Goal: Information Seeking & Learning: Learn about a topic

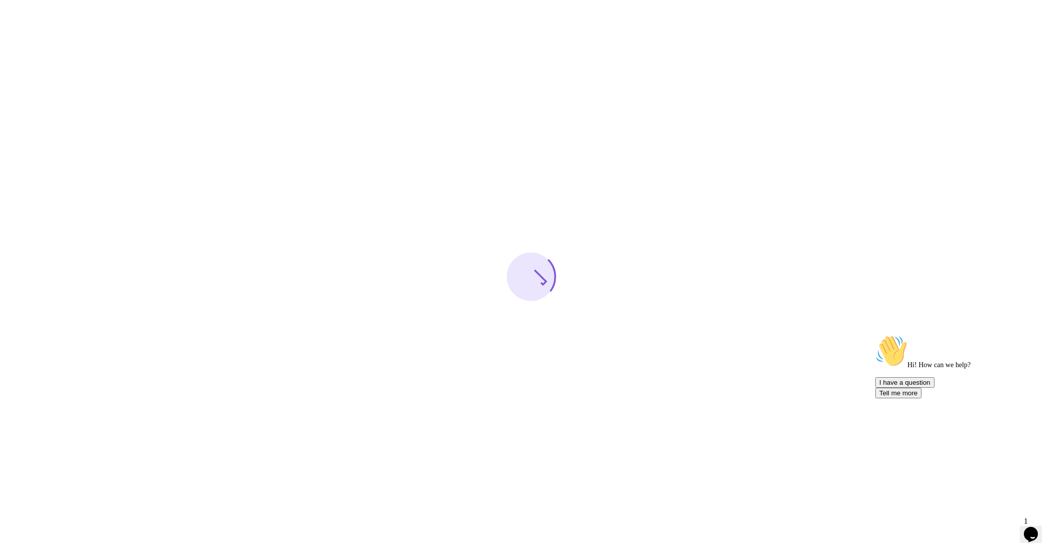
click at [1039, 534] on icon "Opens Chat This icon Opens the chat window." at bounding box center [1031, 534] width 16 height 16
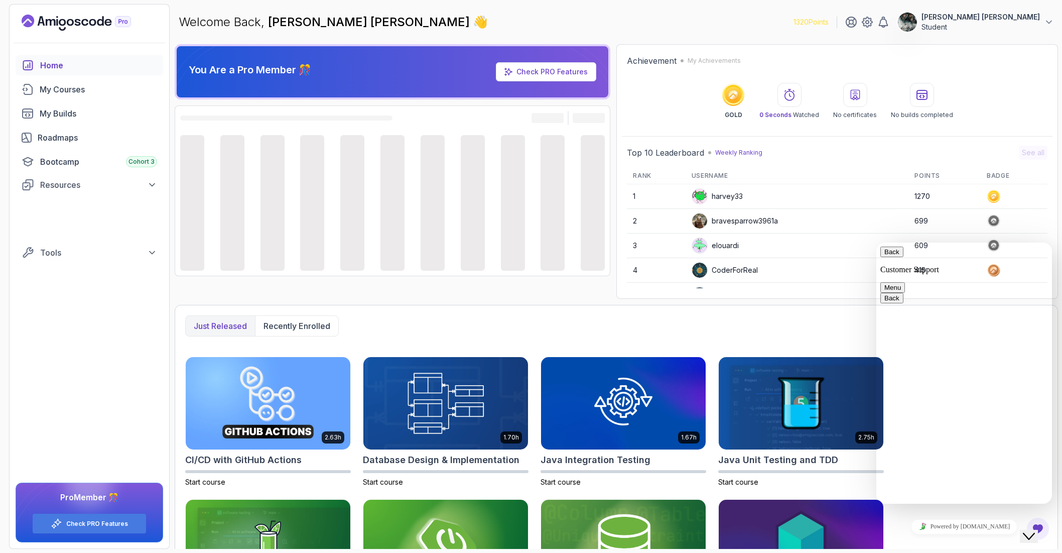
click at [1038, 535] on button "Close Chat This icon closes the chat window." at bounding box center [1029, 536] width 18 height 13
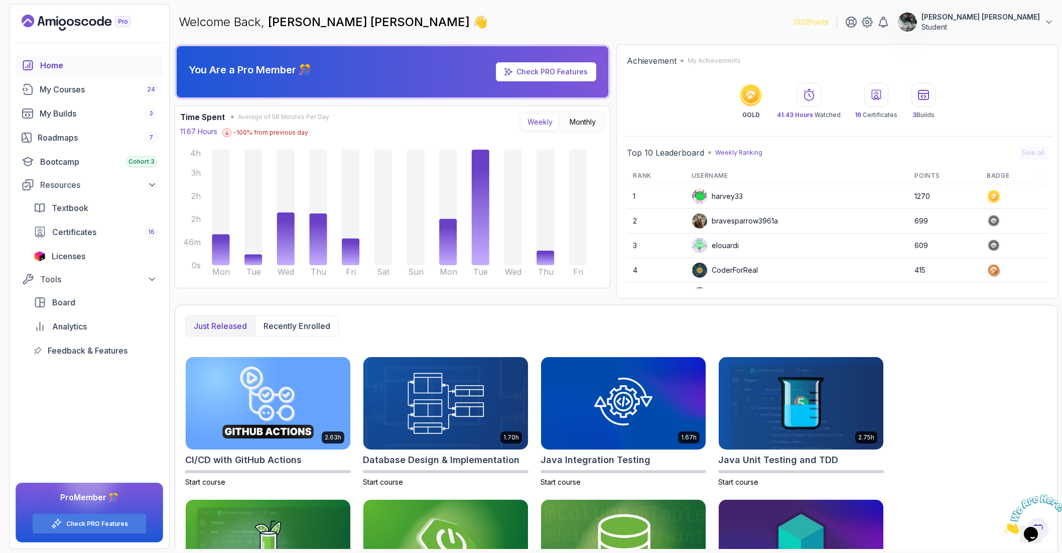
click at [1057, 500] on img at bounding box center [1035, 514] width 62 height 40
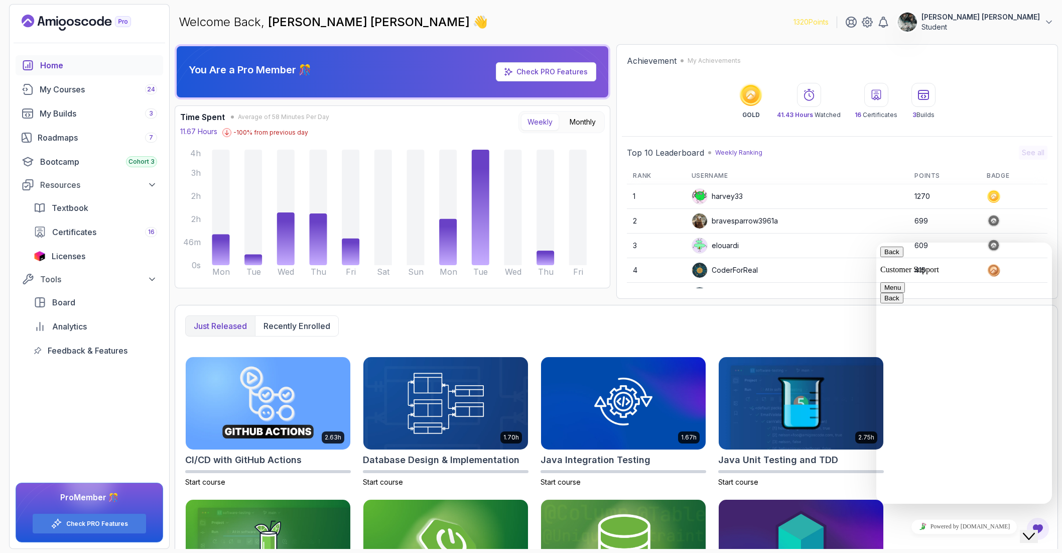
scroll to position [1, 0]
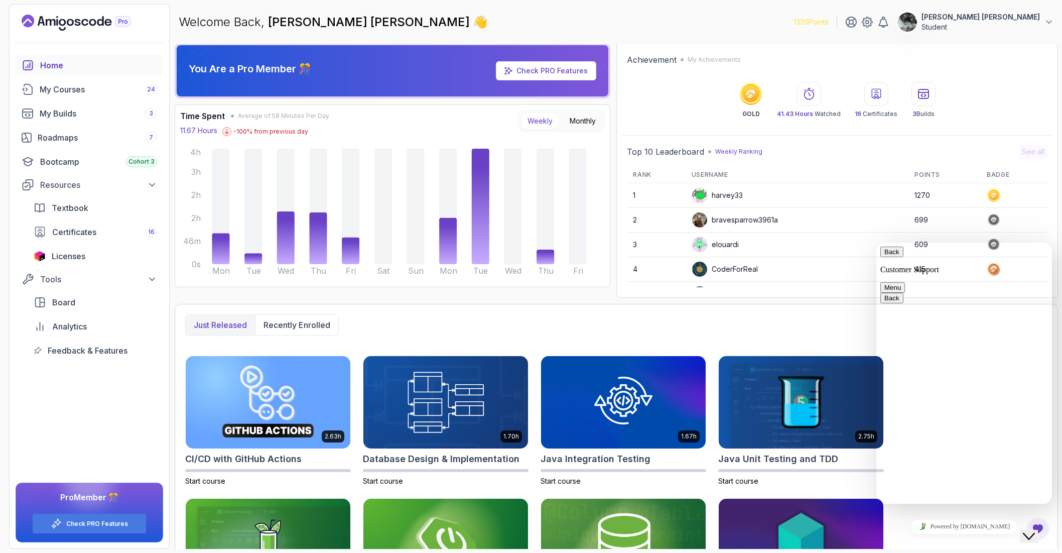
drag, startPoint x: 1034, startPoint y: 535, endPoint x: 1047, endPoint y: 553, distance: 22.0
click at [1034, 535] on button "Close Chat This icon closes the chat window." at bounding box center [1029, 536] width 18 height 13
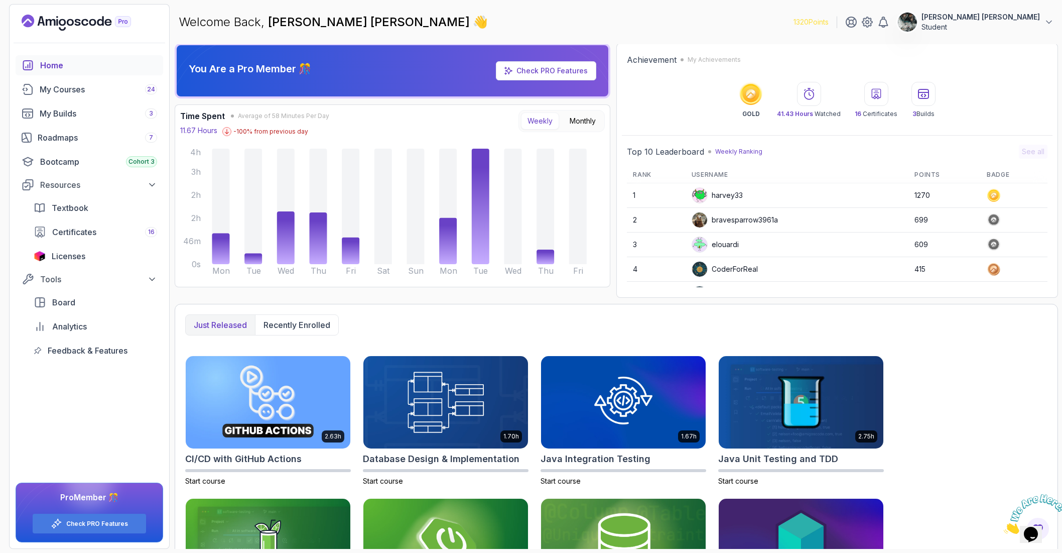
drag, startPoint x: 1056, startPoint y: 491, endPoint x: 2061, endPoint y: 984, distance: 1119.7
click at [1004, 527] on icon "Close" at bounding box center [1004, 531] width 0 height 9
click at [67, 140] on div "Roadmaps 7" at bounding box center [97, 138] width 119 height 12
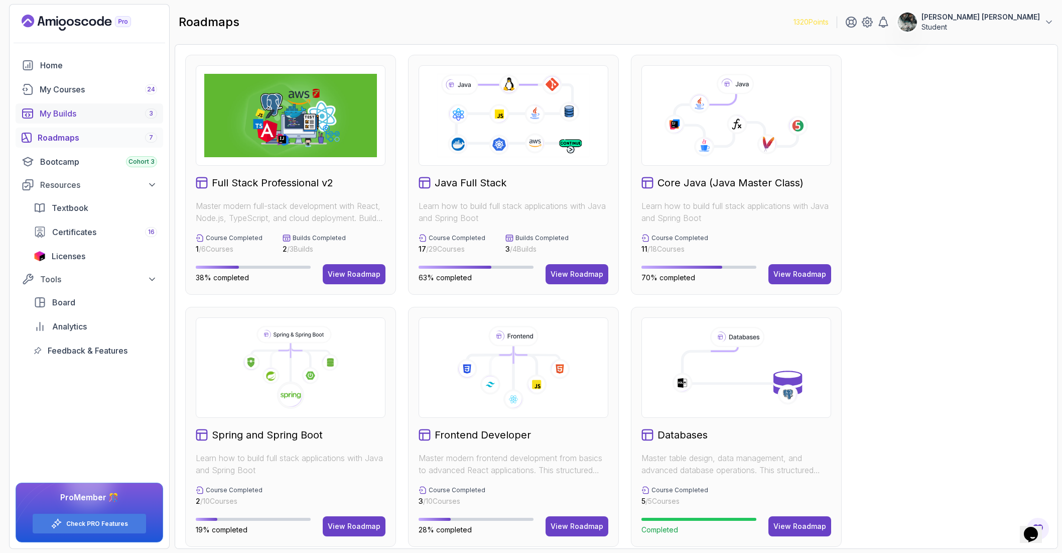
click at [81, 119] on div "My Builds 3" at bounding box center [98, 113] width 117 height 12
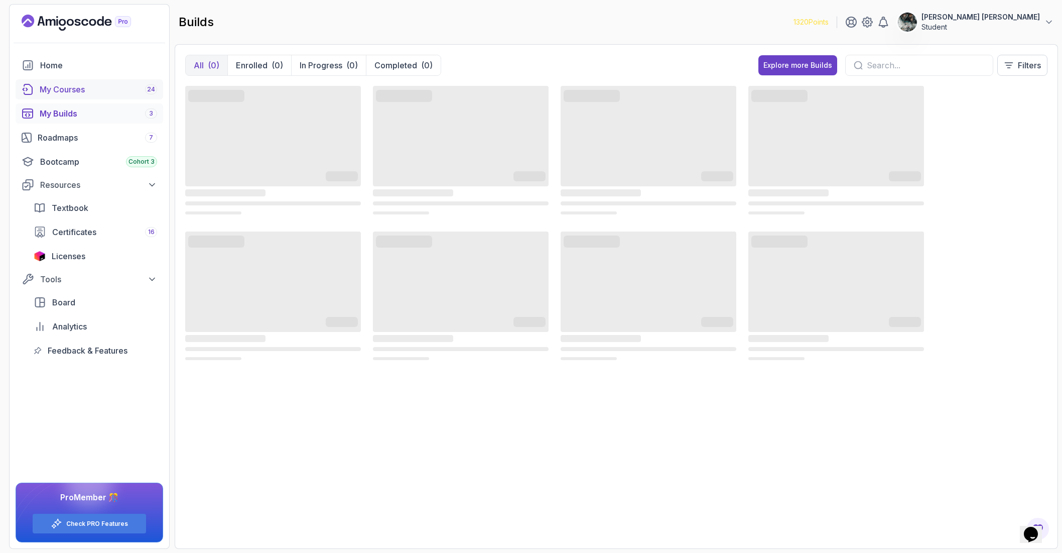
click at [95, 83] on div "My Courses 24" at bounding box center [98, 89] width 117 height 12
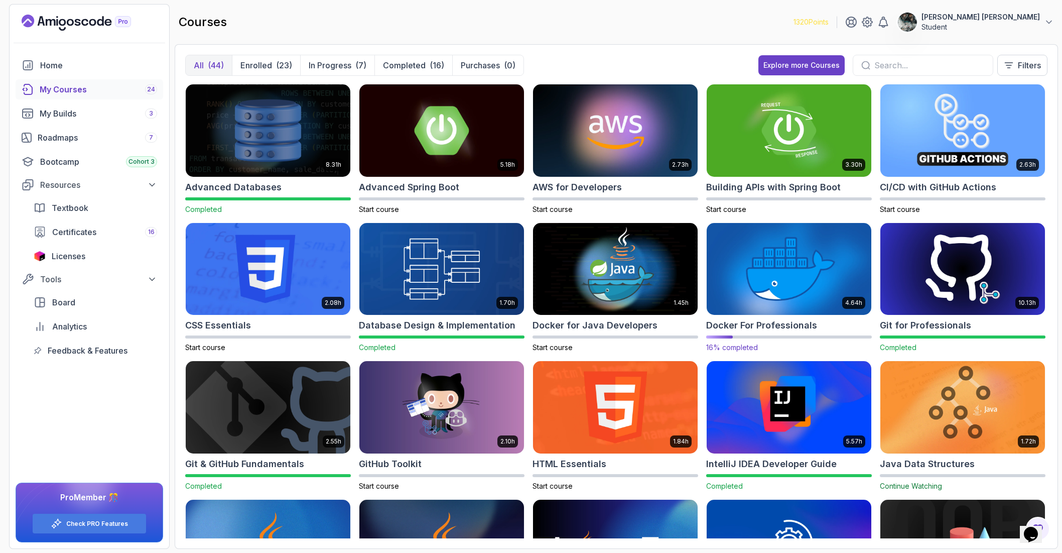
click at [765, 252] on img at bounding box center [789, 268] width 173 height 97
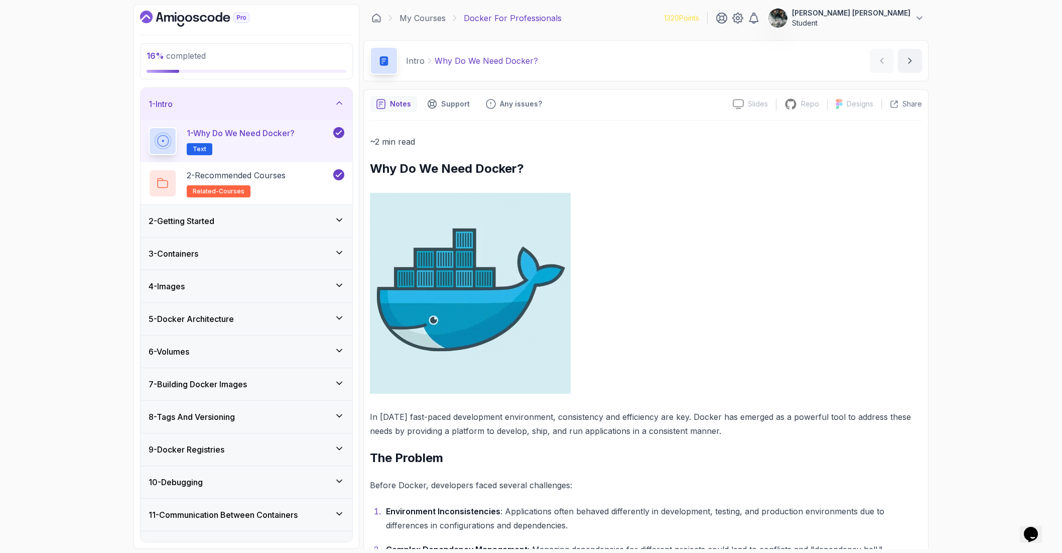
click at [265, 246] on div "3 - Containers" at bounding box center [247, 253] width 212 height 32
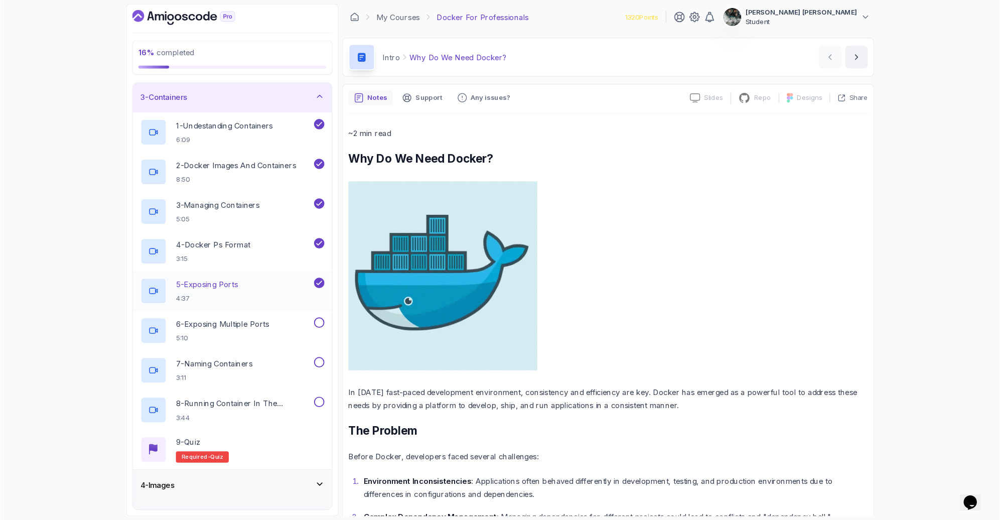
scroll to position [137, 0]
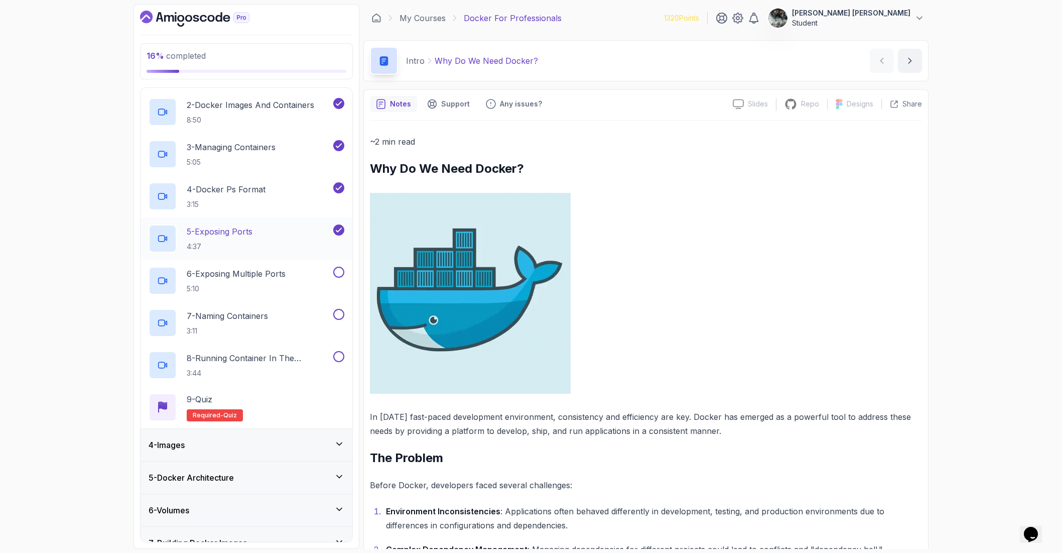
click at [261, 238] on div "5 - Exposing Ports 4:37" at bounding box center [240, 238] width 183 height 28
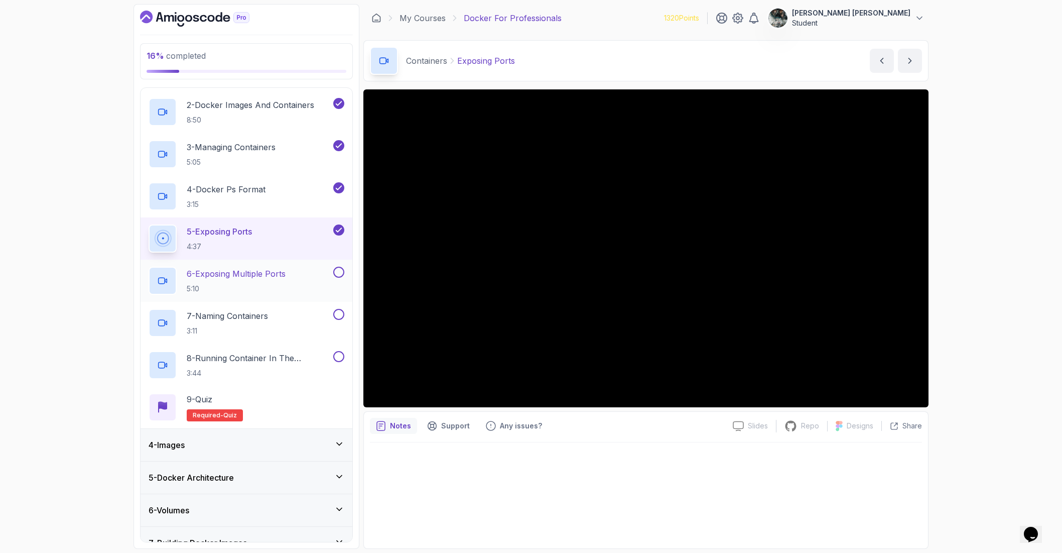
click at [221, 275] on p "6 - Exposing Multiple Ports" at bounding box center [236, 274] width 99 height 12
